Goal: Task Accomplishment & Management: Manage account settings

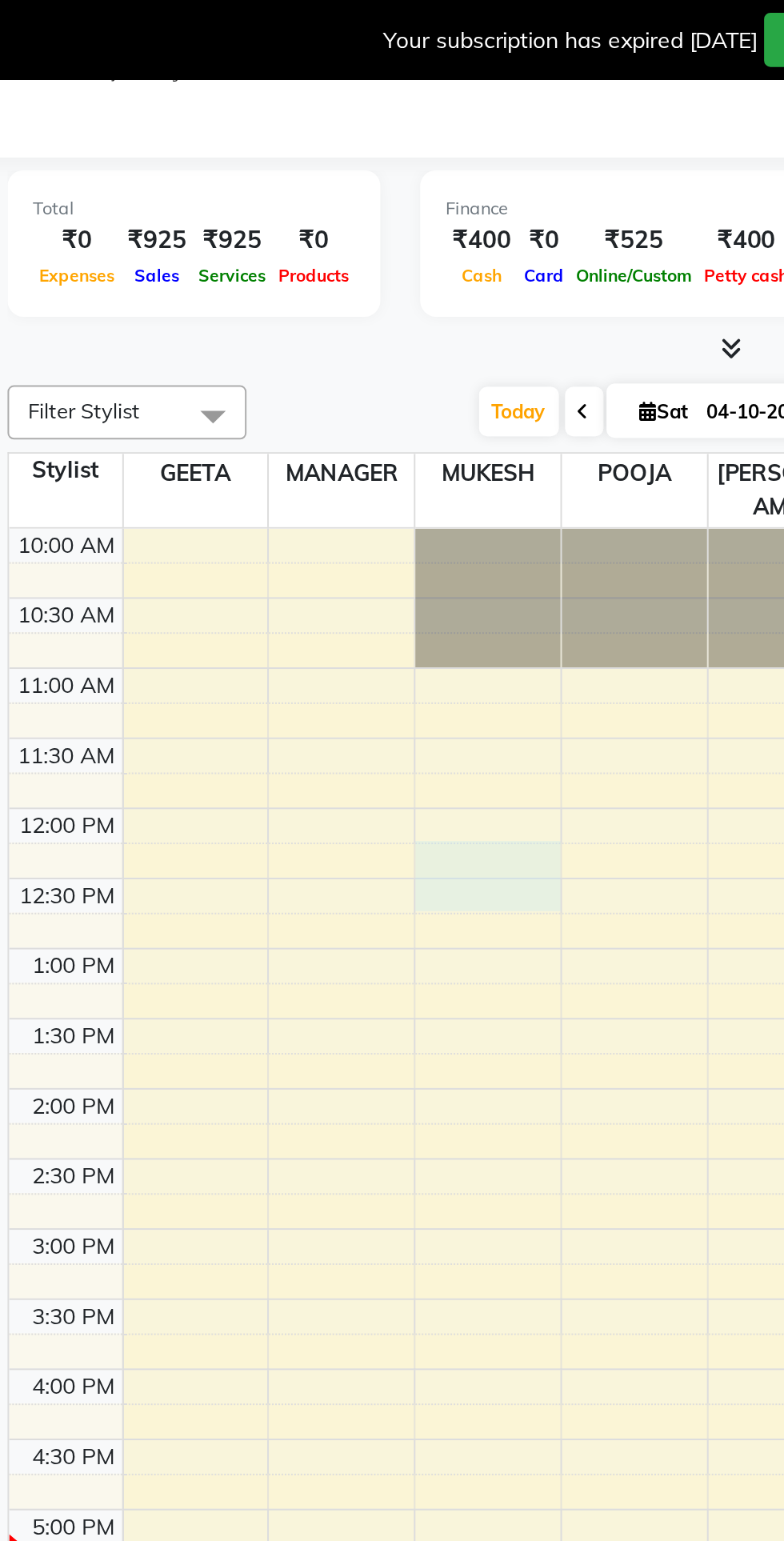
select select "735"
select select "tentative"
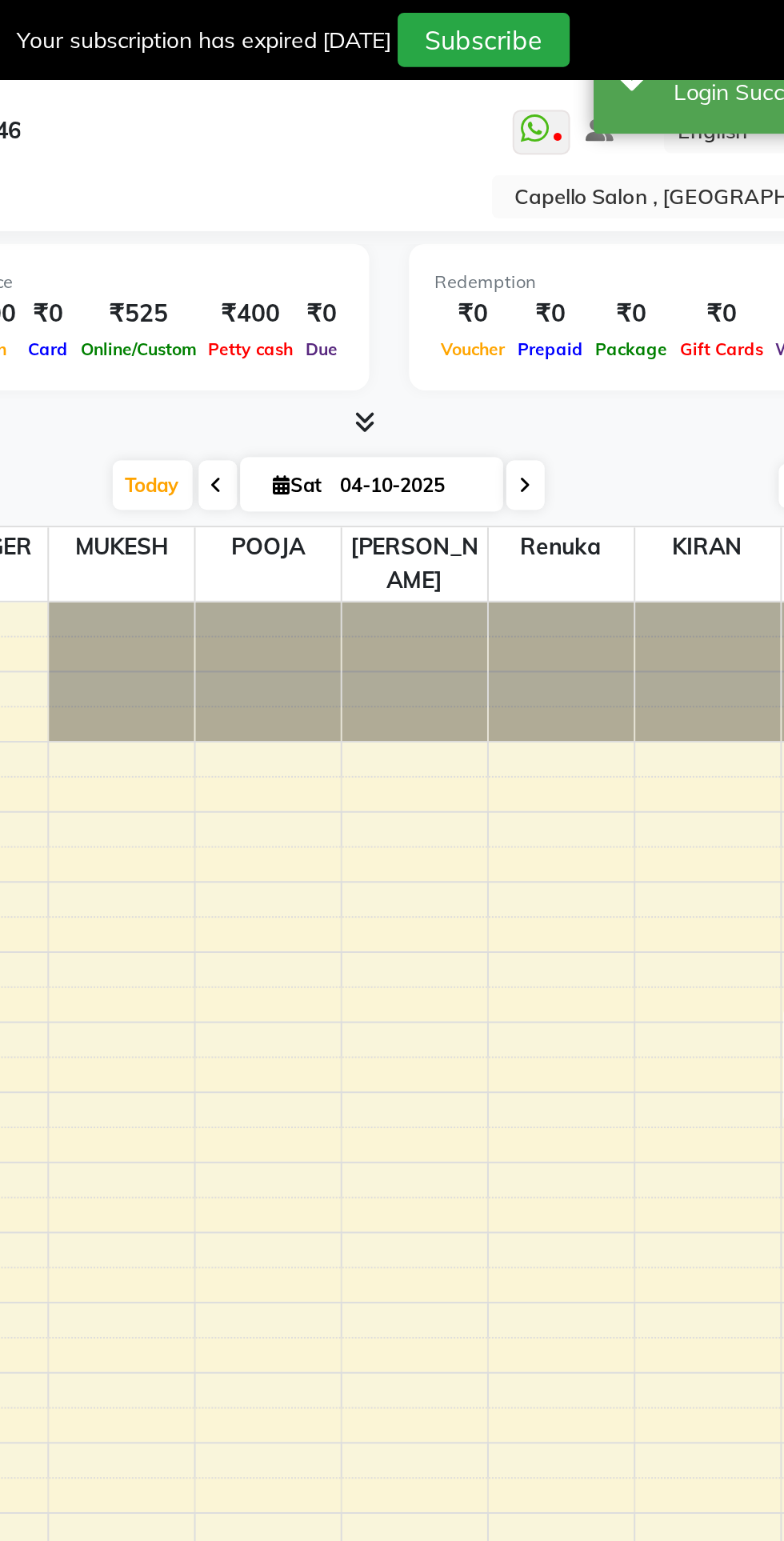
scroll to position [0, 94]
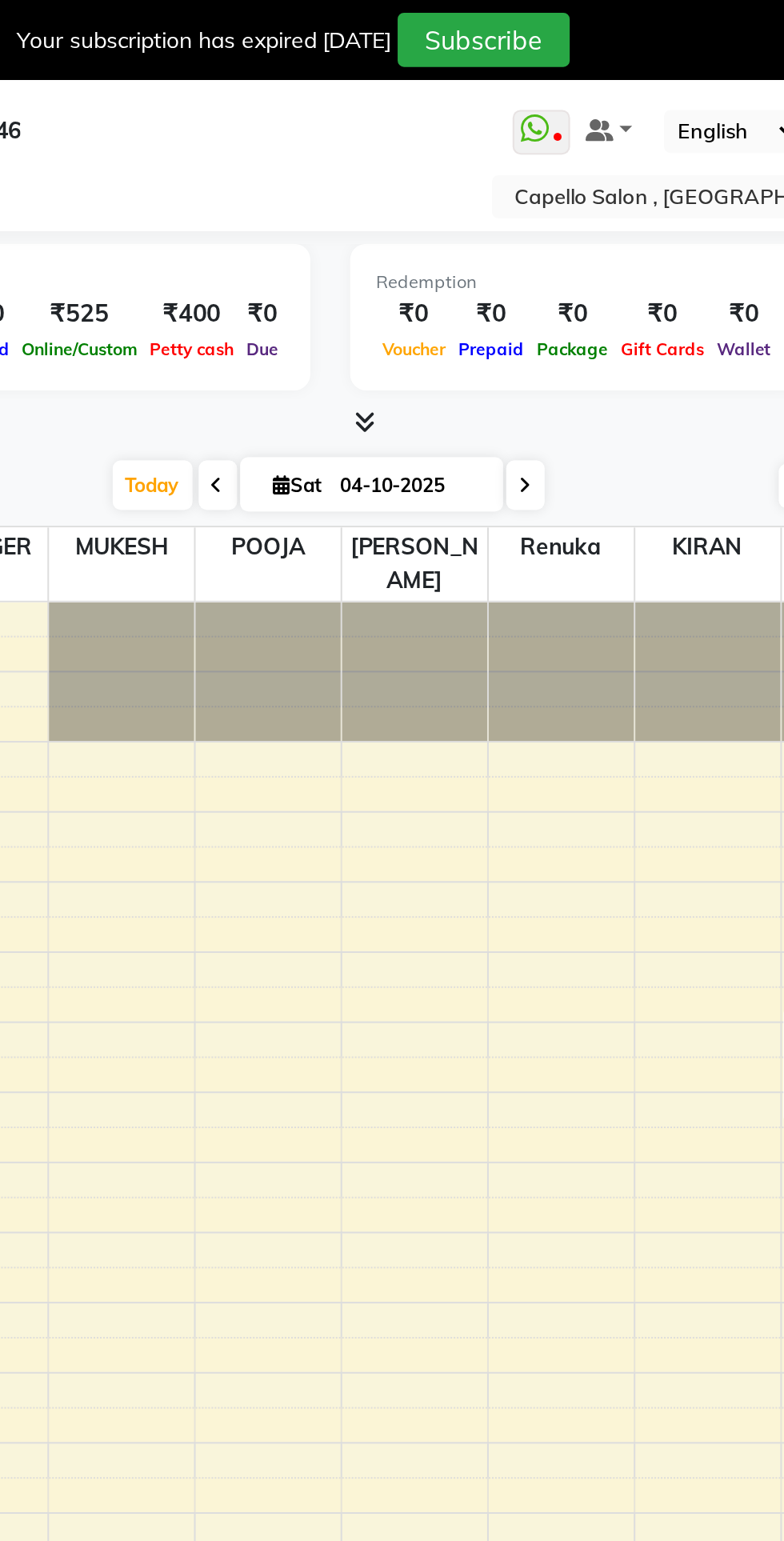
click at [563, 99] on input "text" at bounding box center [607, 100] width 232 height 16
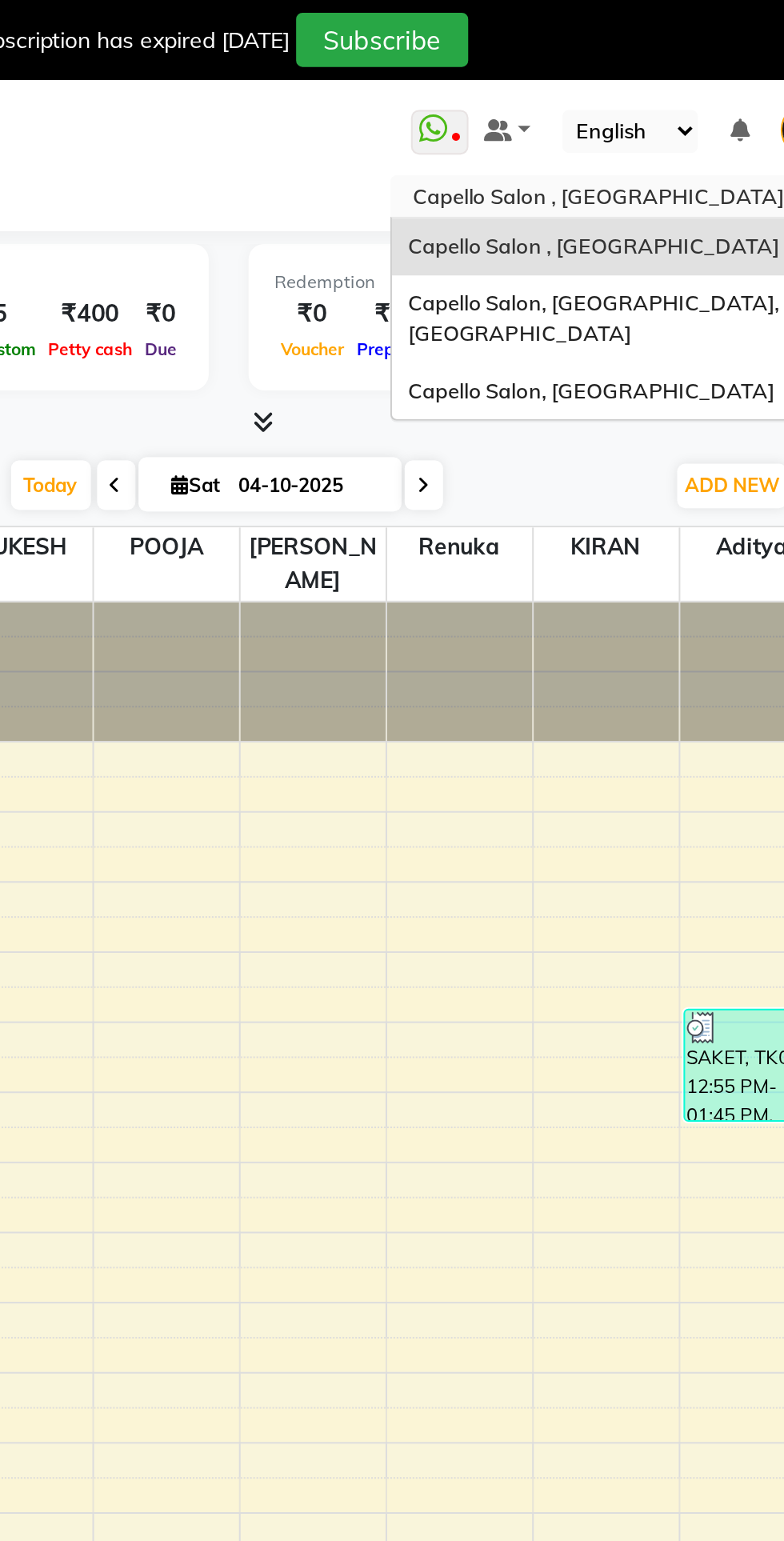
scroll to position [0, 0]
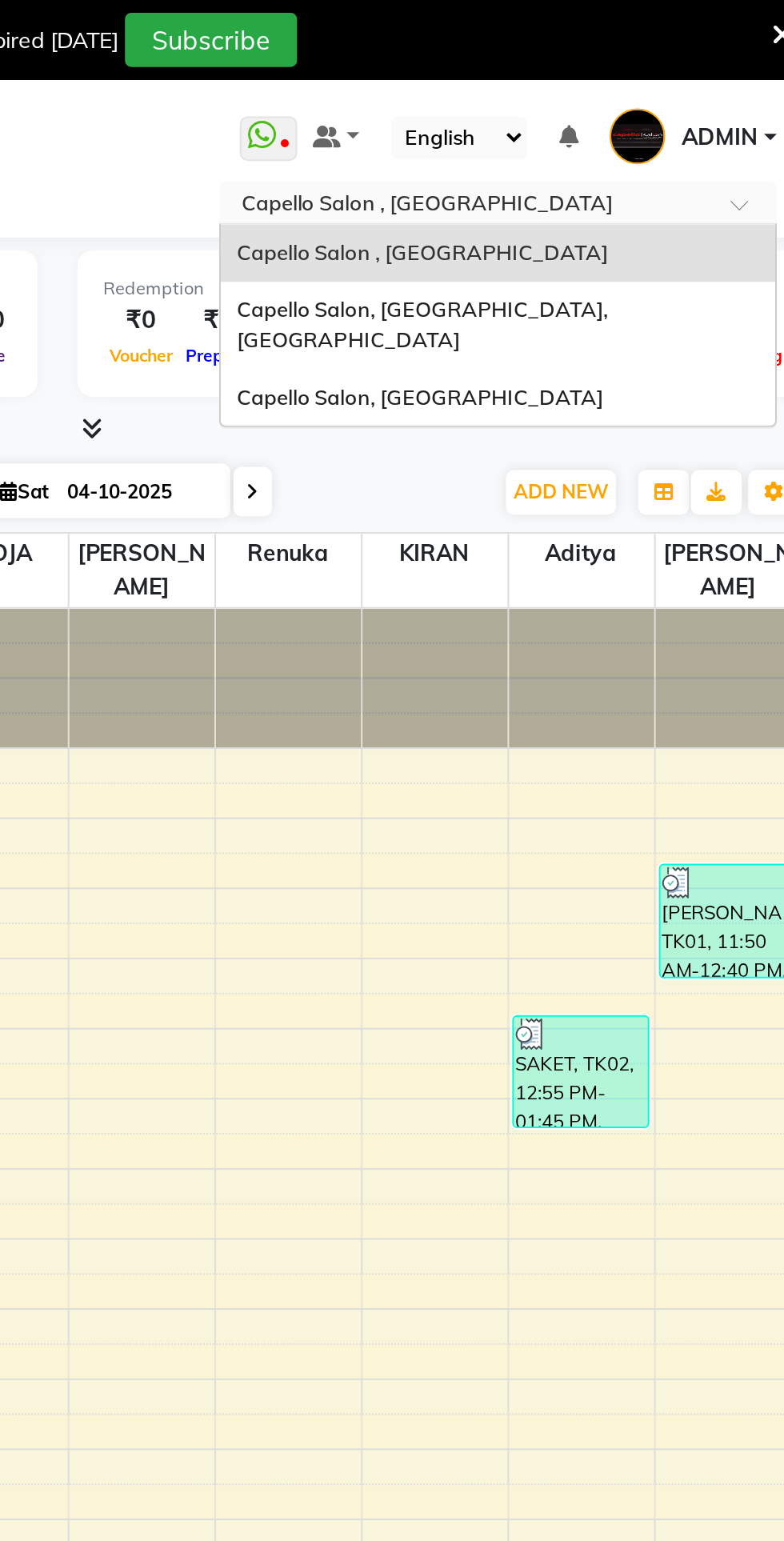
click at [649, 186] on div "Capello Salon, [GEOGRAPHIC_DATA]" at bounding box center [622, 200] width 278 height 29
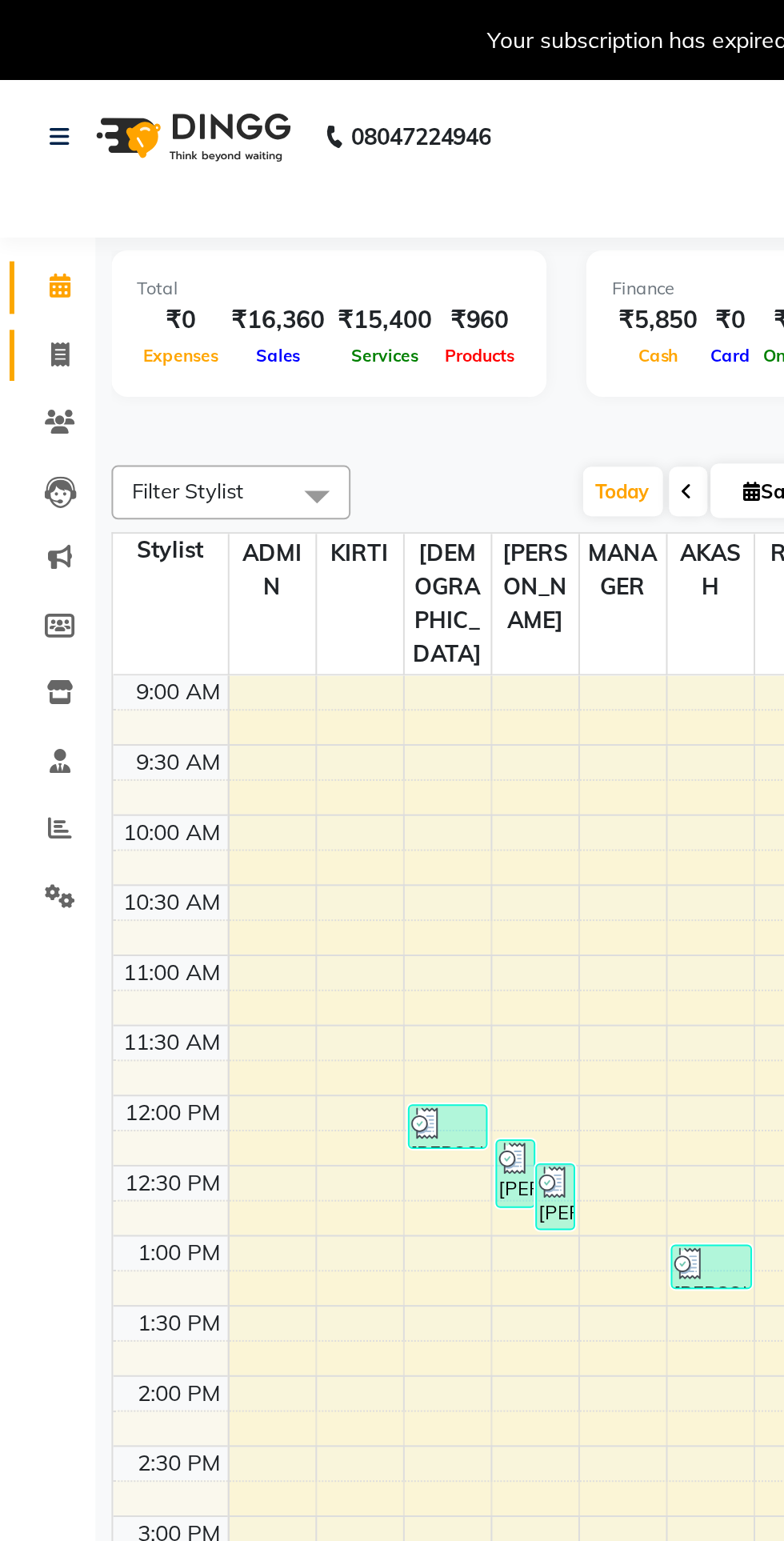
click at [39, 176] on span at bounding box center [30, 179] width 28 height 18
select select "service"
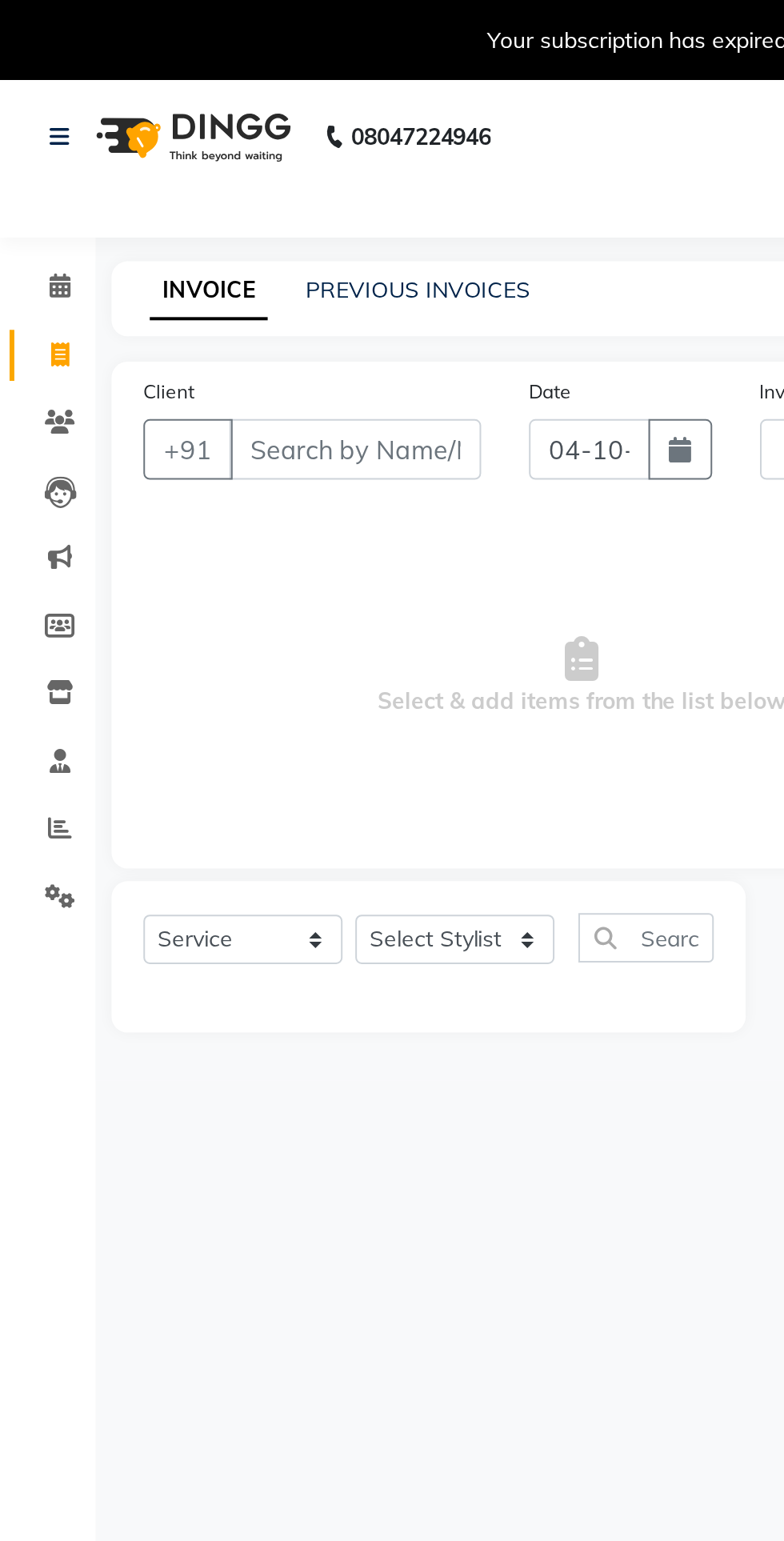
type input "5378"
select select "857"
click at [233, 152] on link "PREVIOUS INVOICES" at bounding box center [210, 146] width 113 height 15
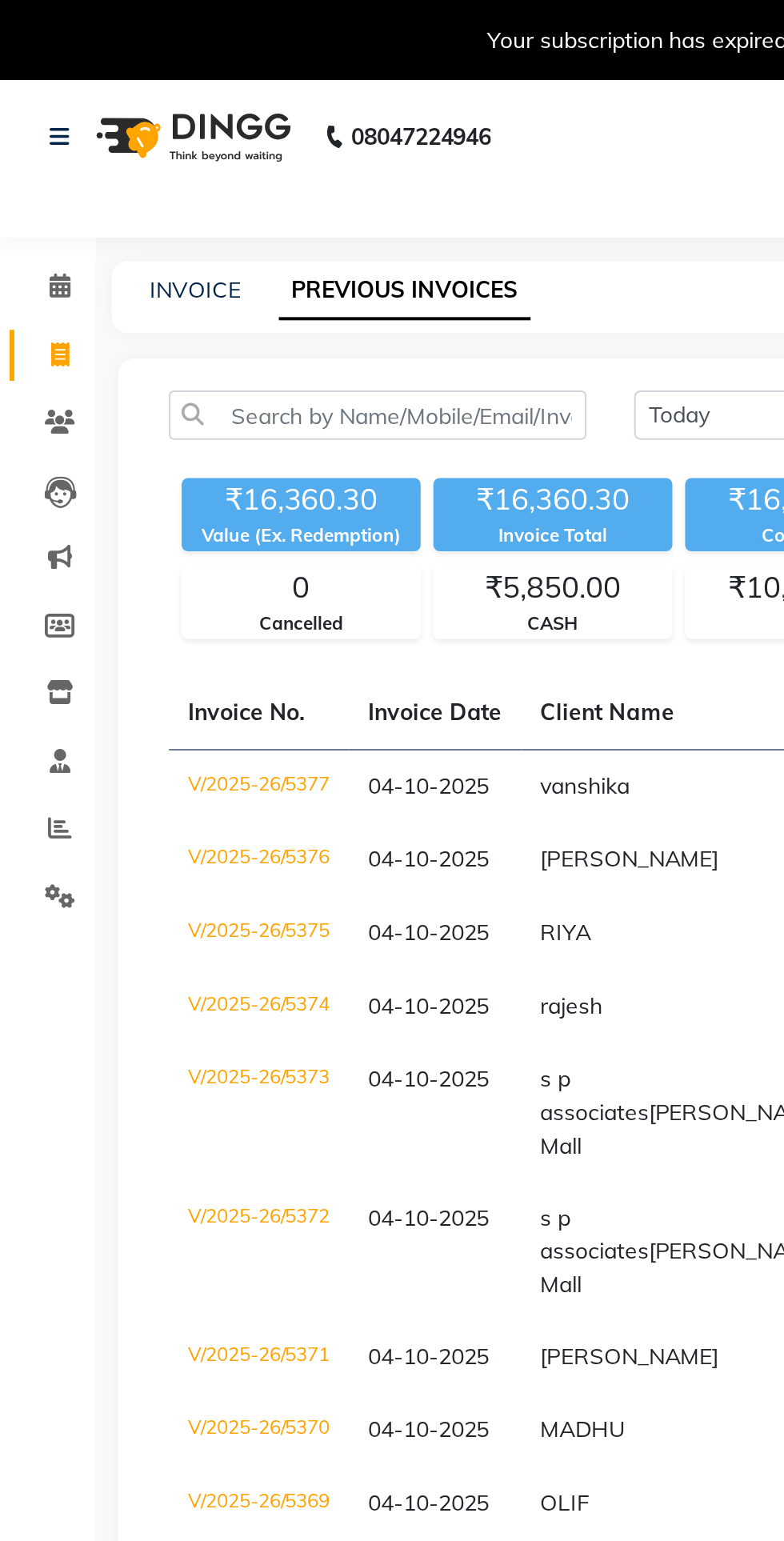
click at [165, 465] on td "V/2025-26/5375" at bounding box center [130, 468] width 90 height 37
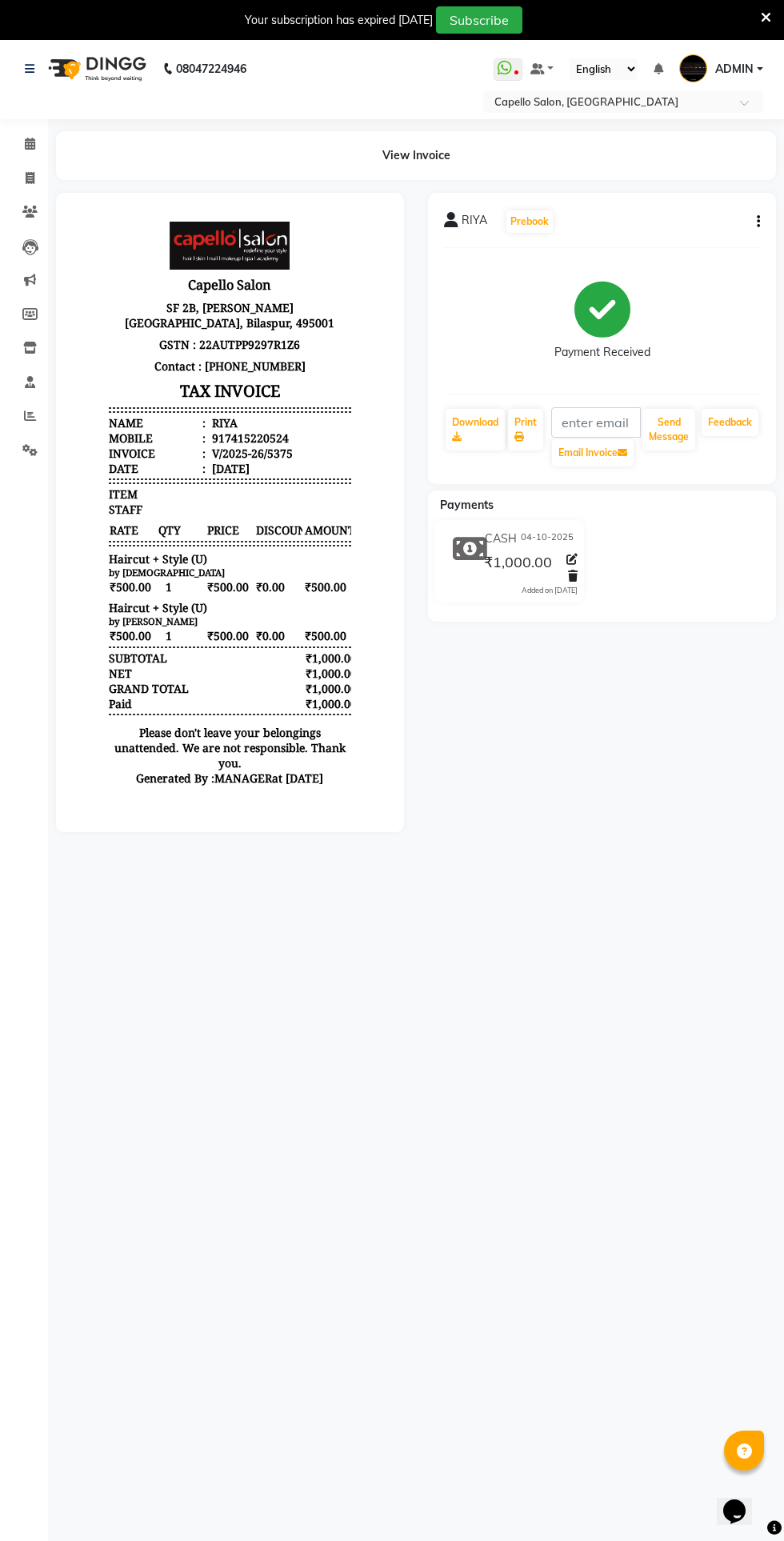
click at [754, 221] on button "button" at bounding box center [755, 222] width 10 height 16
click at [663, 243] on div "Edit Invoice" at bounding box center [679, 242] width 110 height 20
select select "service"
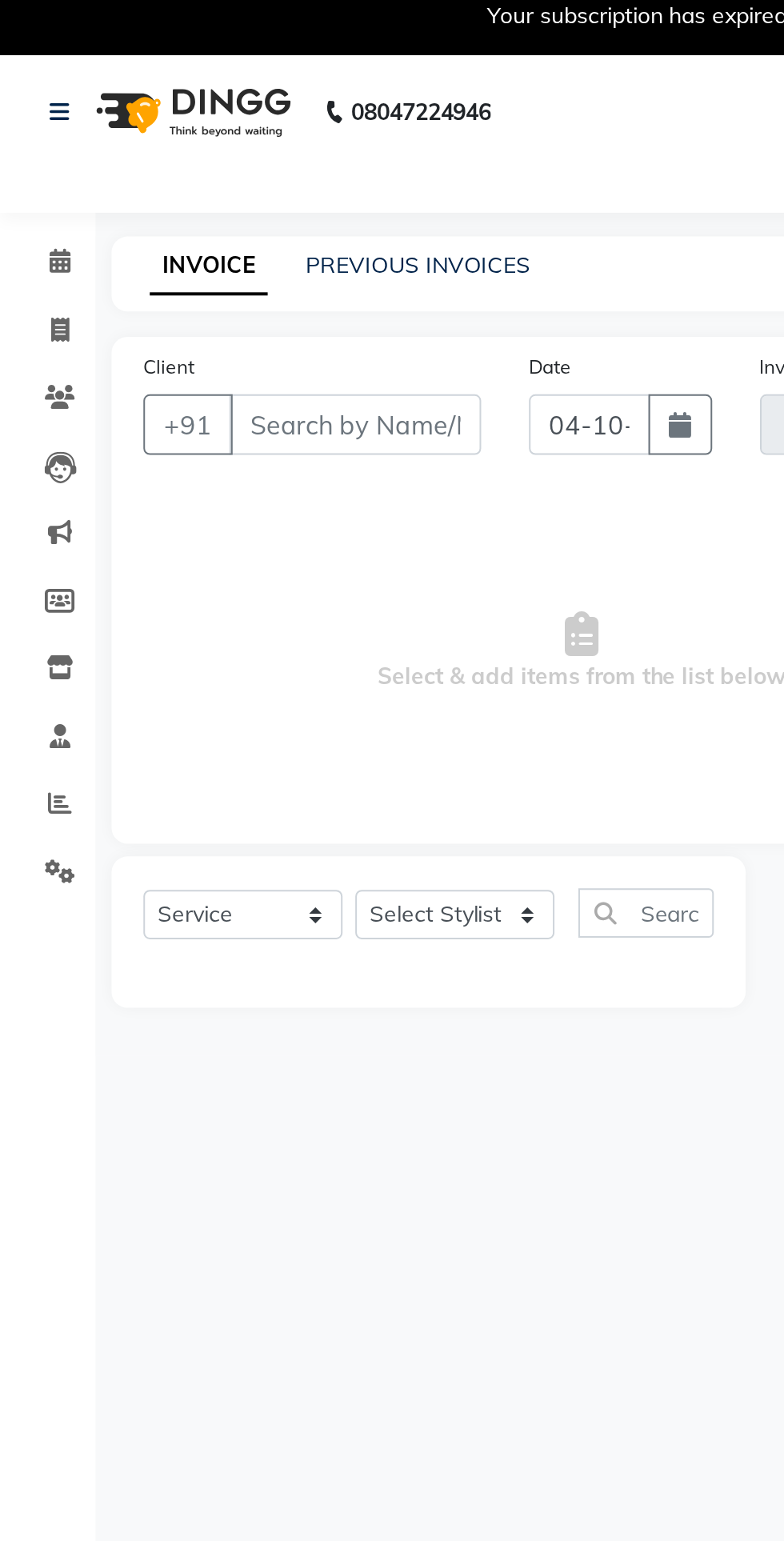
type input "7415220524"
type input "V/2025-26/5375"
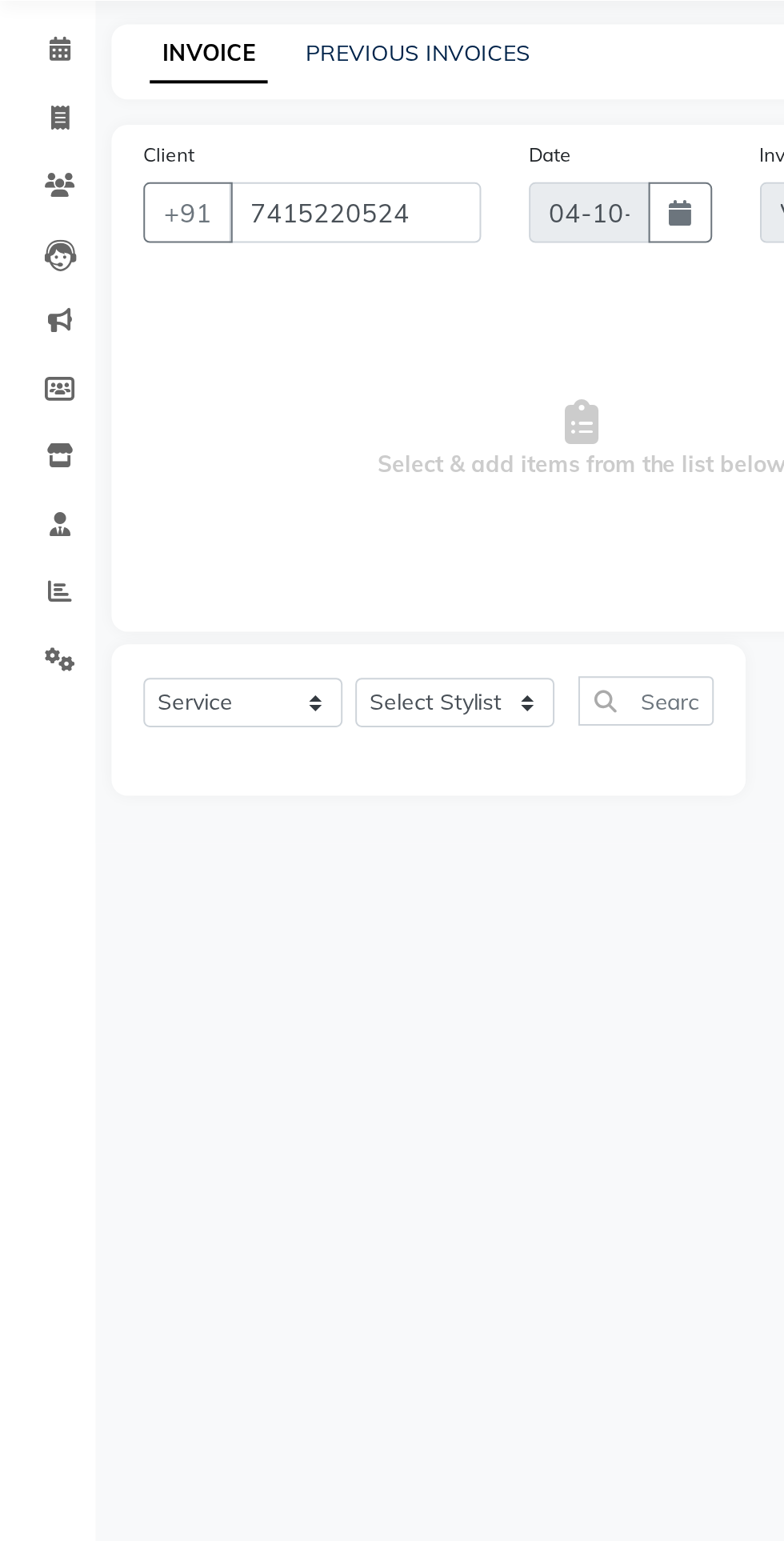
select select "select"
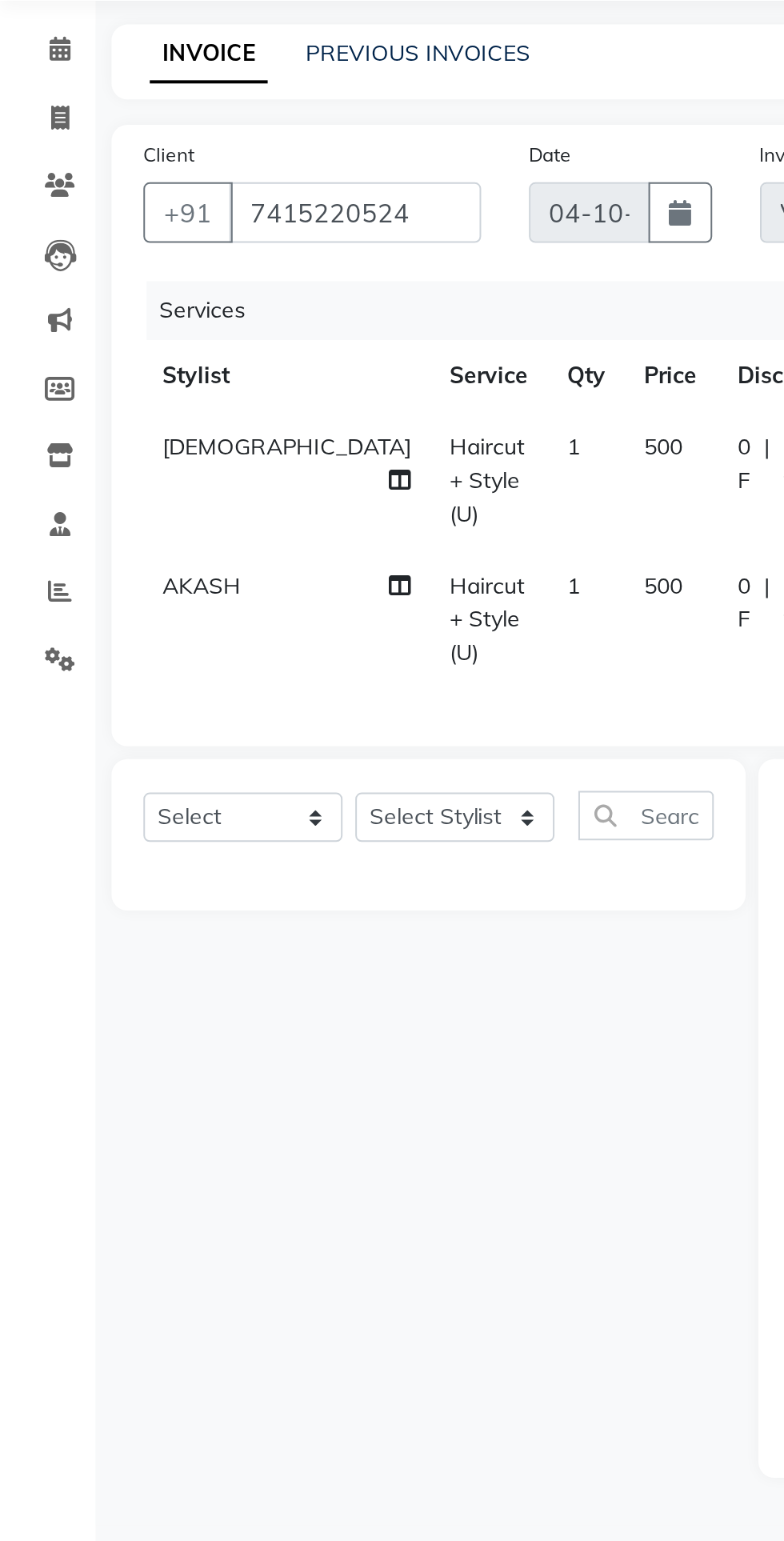
click at [103, 405] on span "AKASH" at bounding box center [100, 413] width 39 height 15
select select "28984"
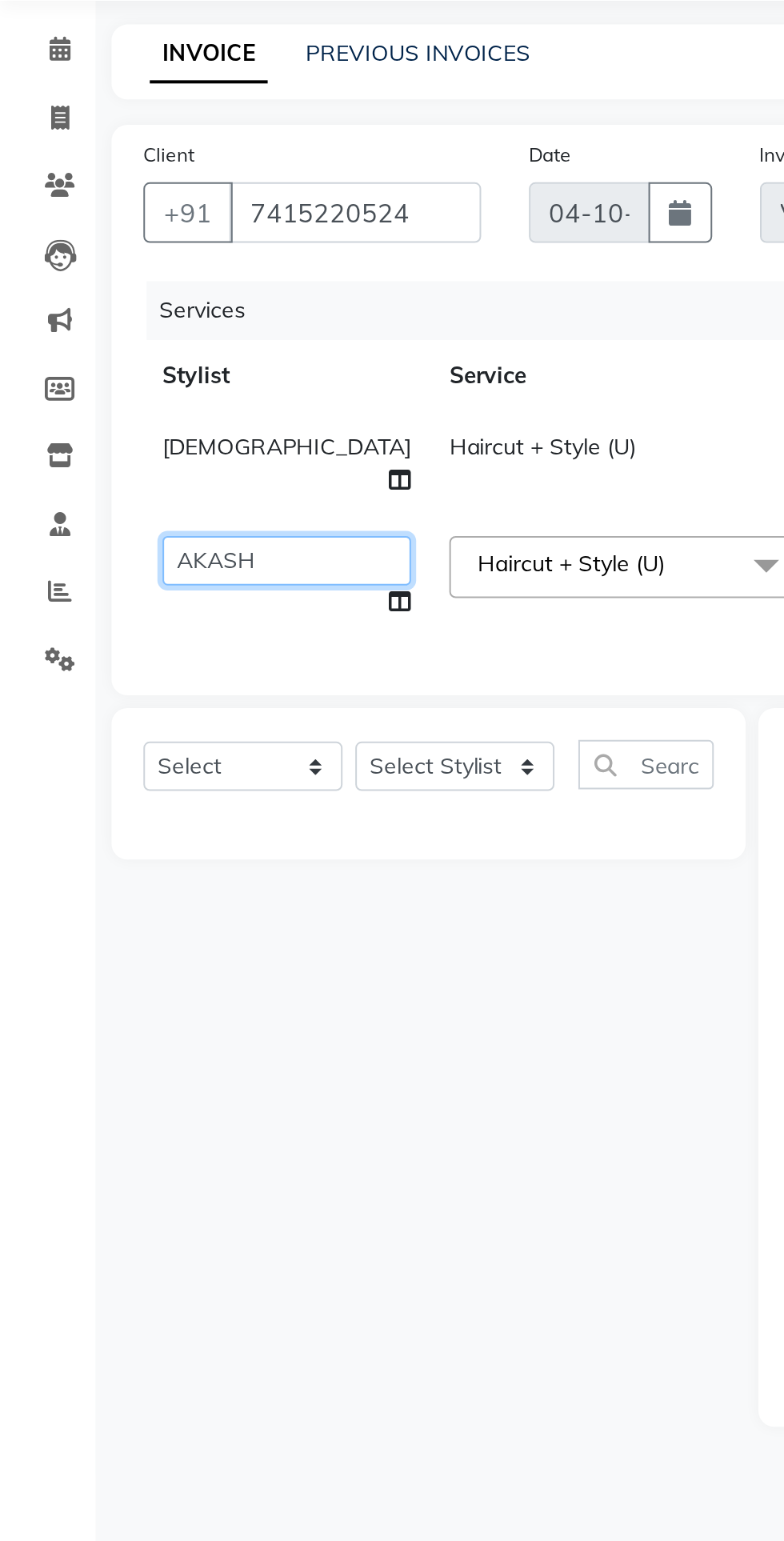
click at [89, 391] on select "[PERSON_NAME] [PERSON_NAME] [PERSON_NAME] [PERSON_NAME] MANAGER [PERSON_NAME] […" at bounding box center [143, 400] width 125 height 25
select select "61307"
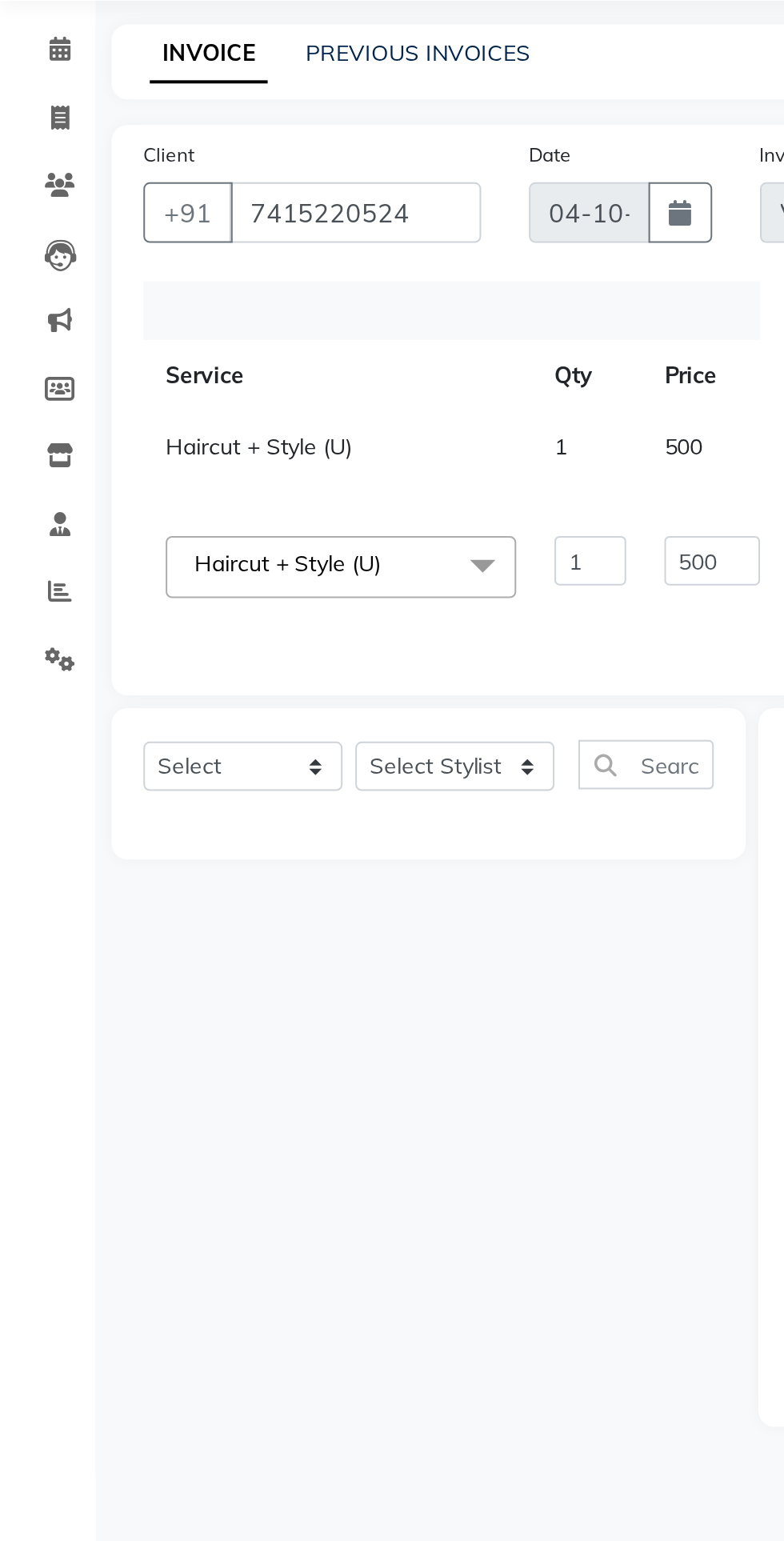
scroll to position [0, 177]
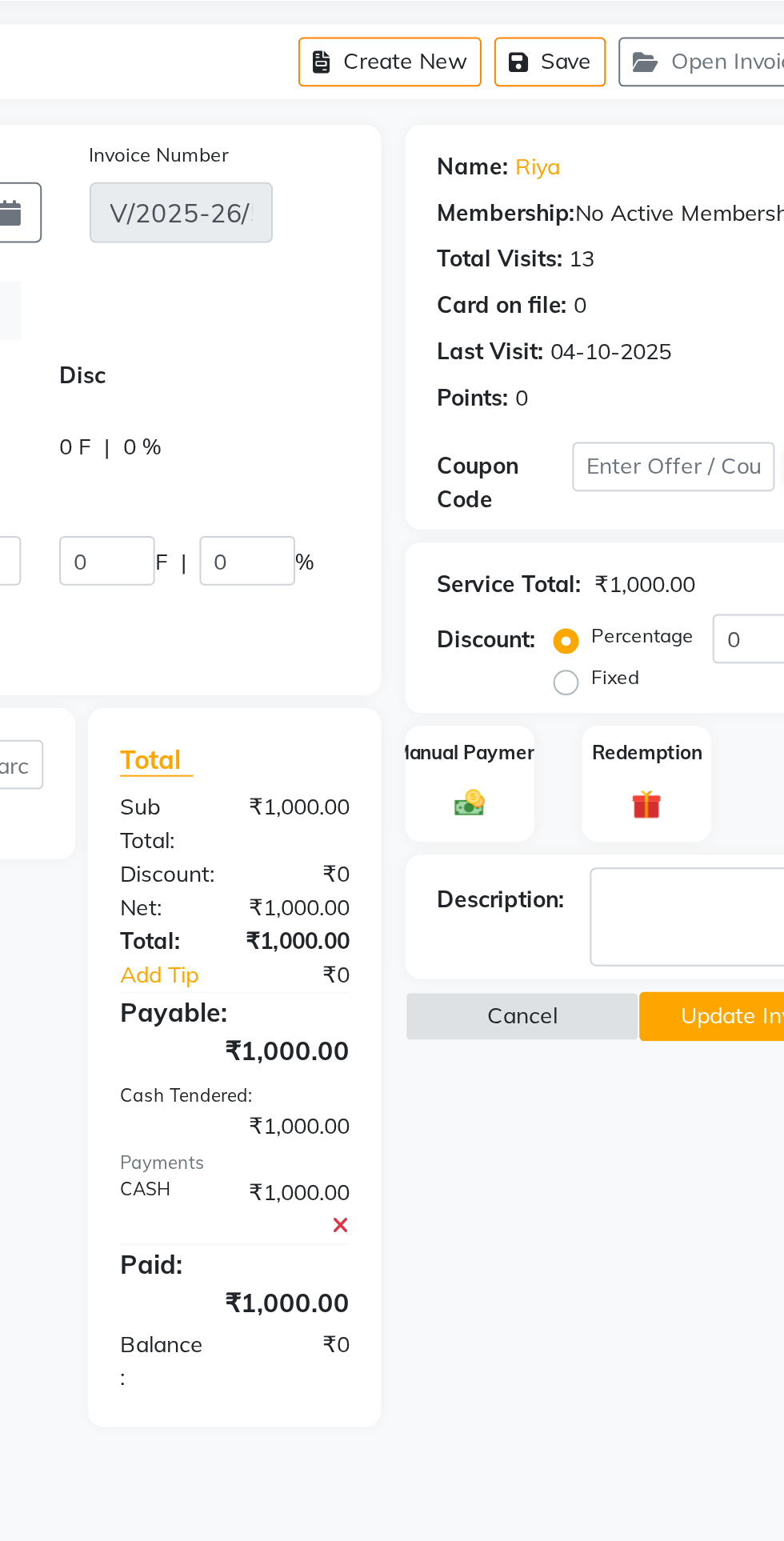
click at [701, 623] on button "Update Invoice" at bounding box center [716, 629] width 118 height 25
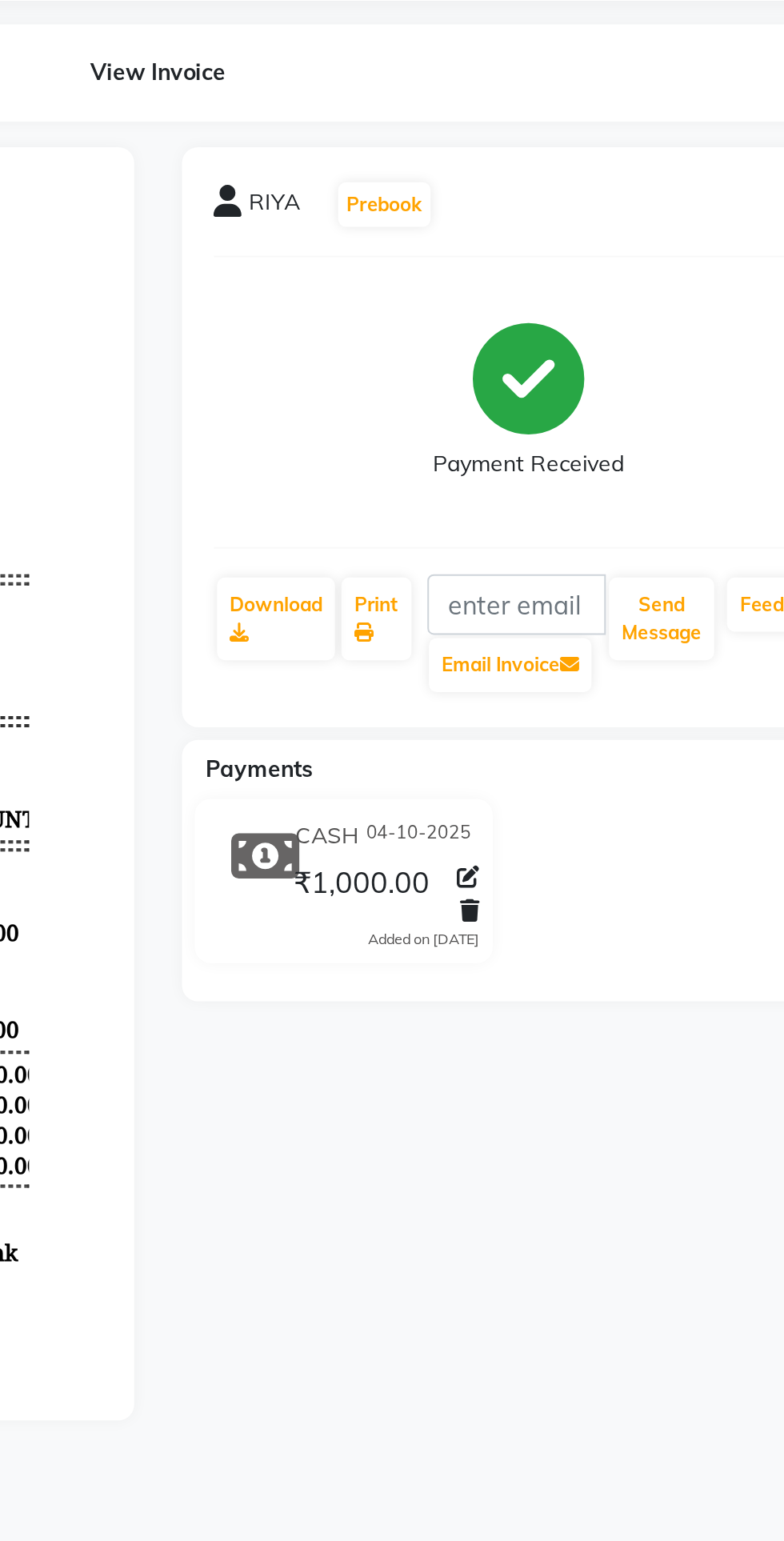
select select "service"
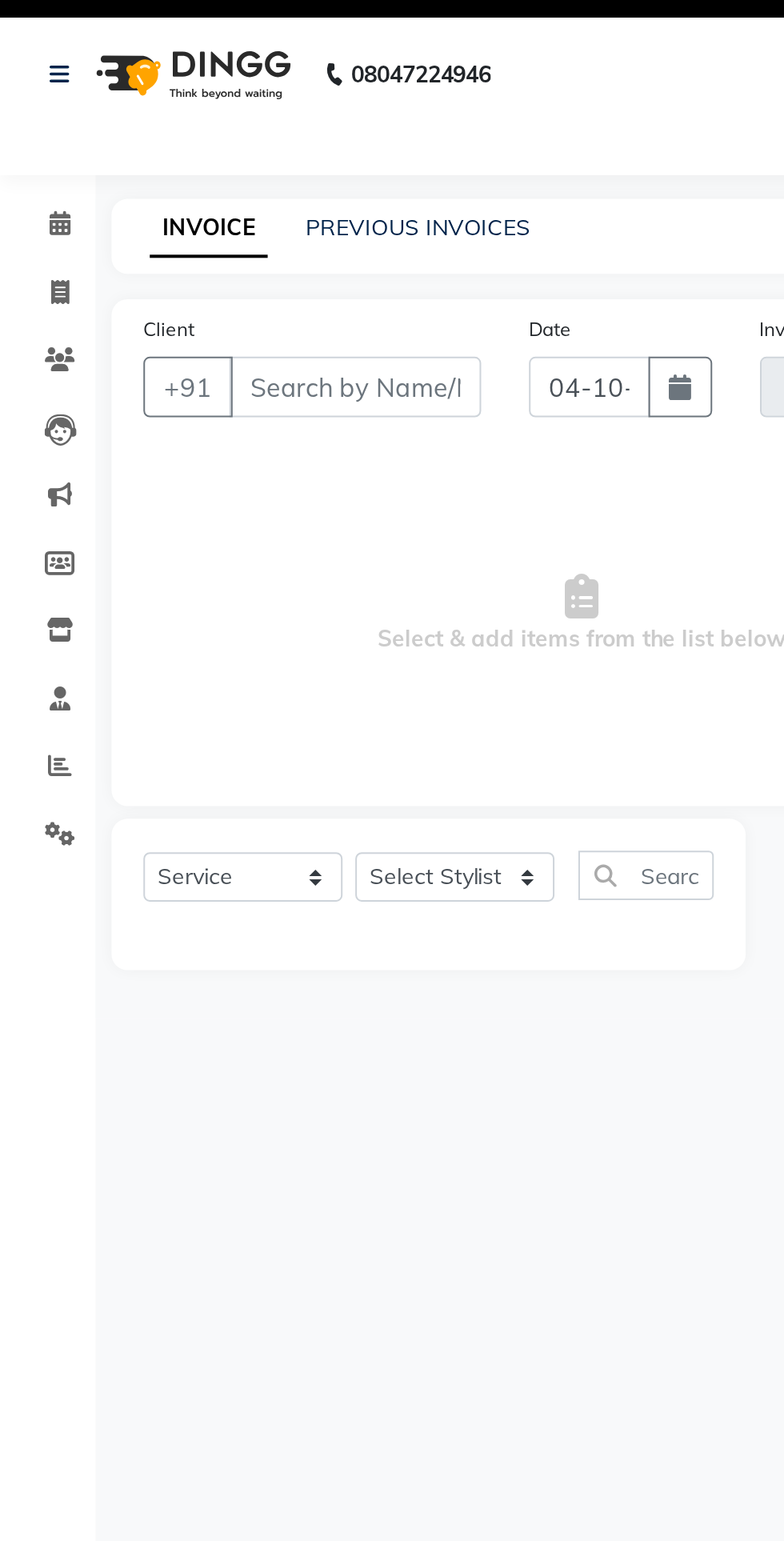
type input "7415220524"
type input "V/2025-26/5375"
select select "select"
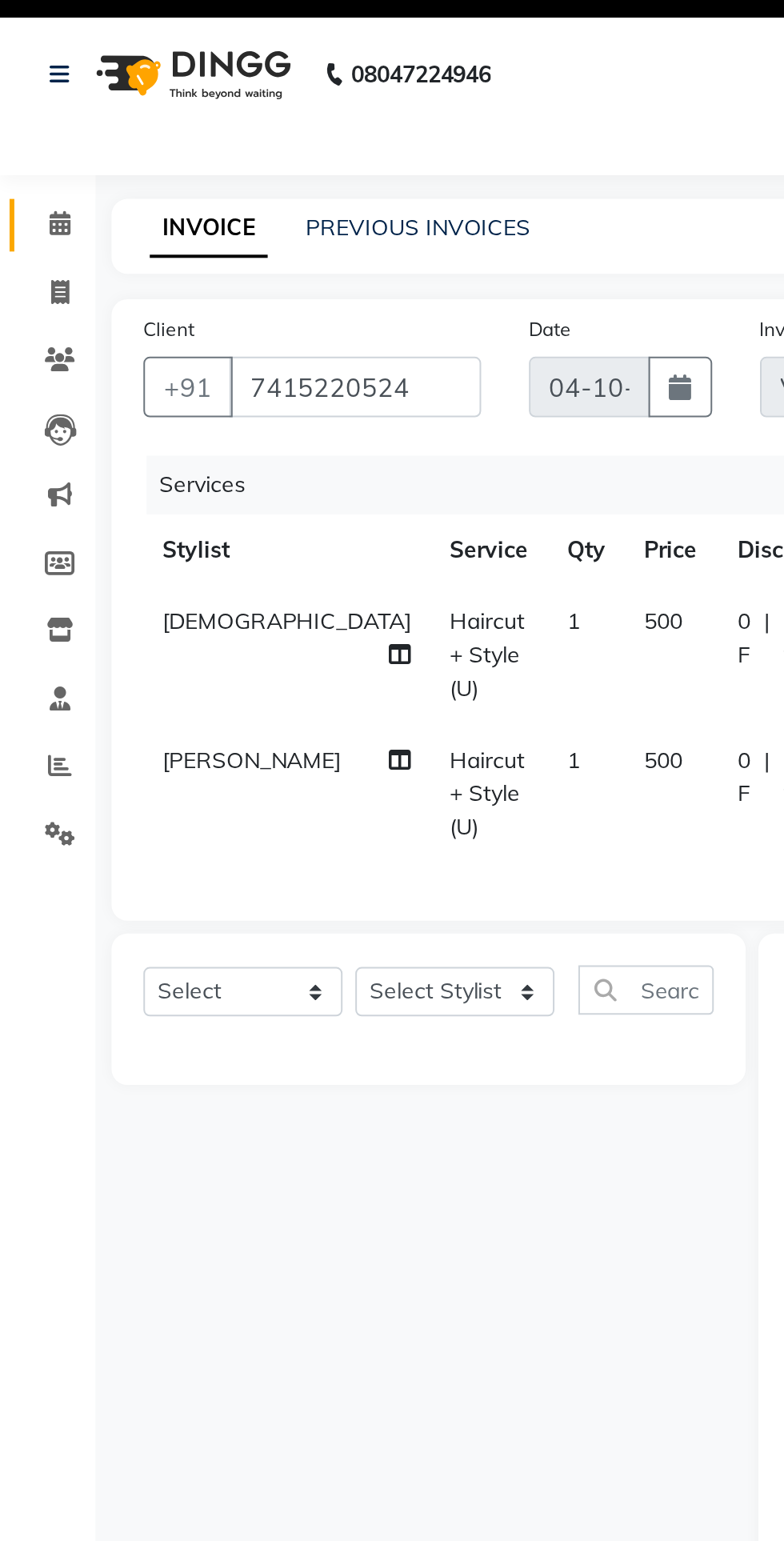
click at [38, 152] on span at bounding box center [30, 144] width 28 height 18
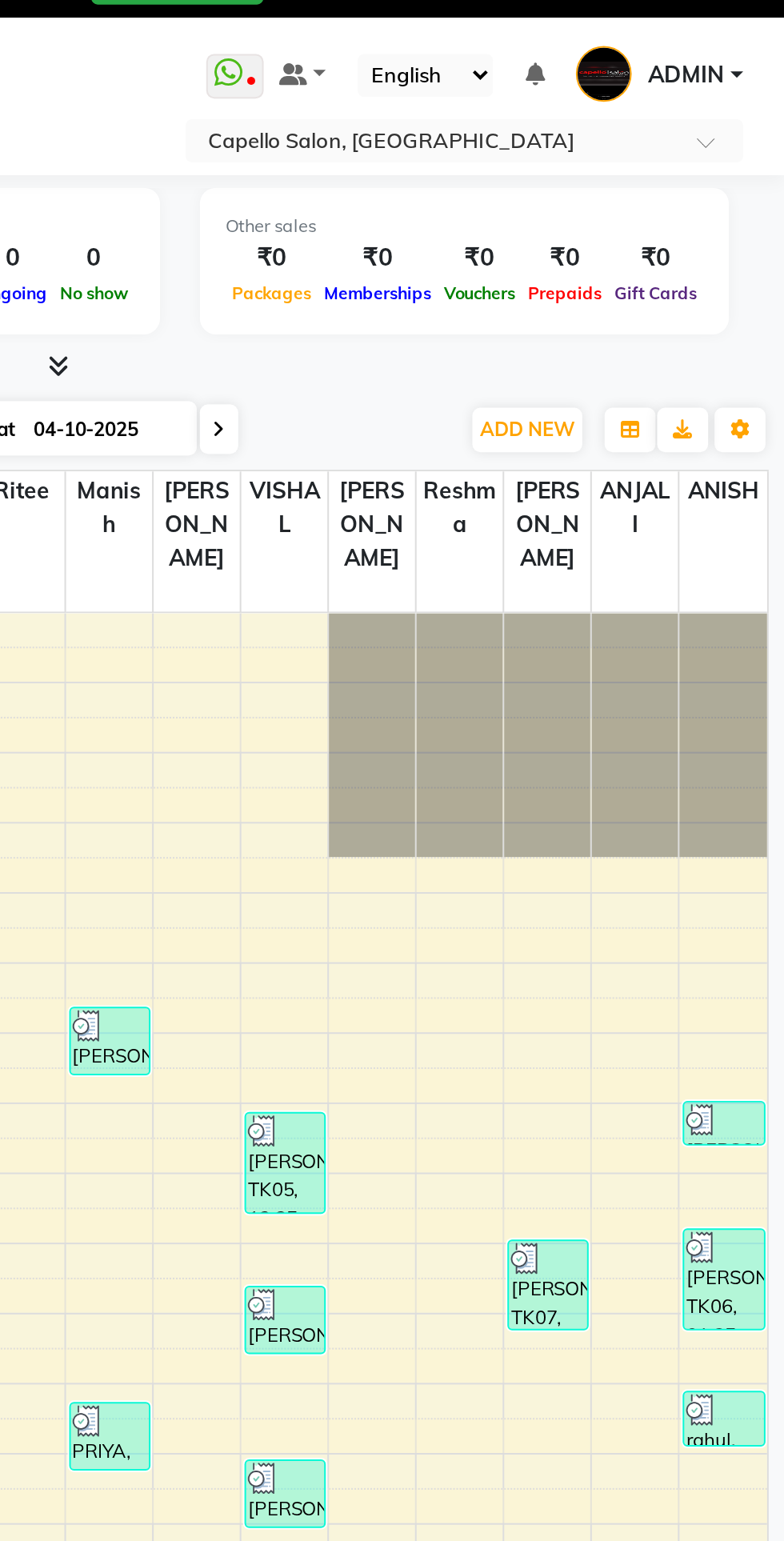
click at [745, 65] on span "ADMIN" at bounding box center [734, 69] width 38 height 16
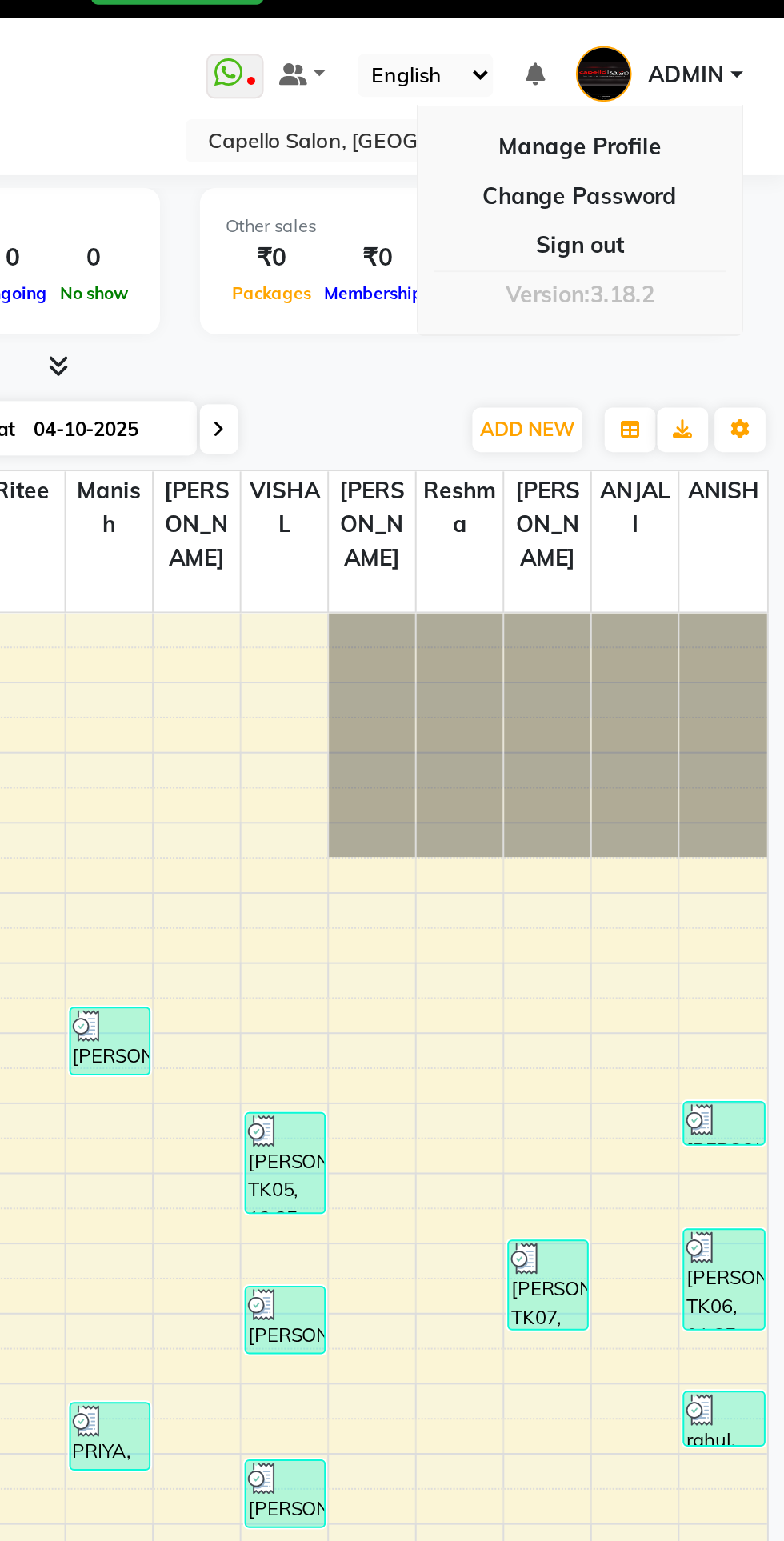
click at [710, 157] on link "Sign out" at bounding box center [681, 154] width 146 height 25
